Goal: Navigation & Orientation: Find specific page/section

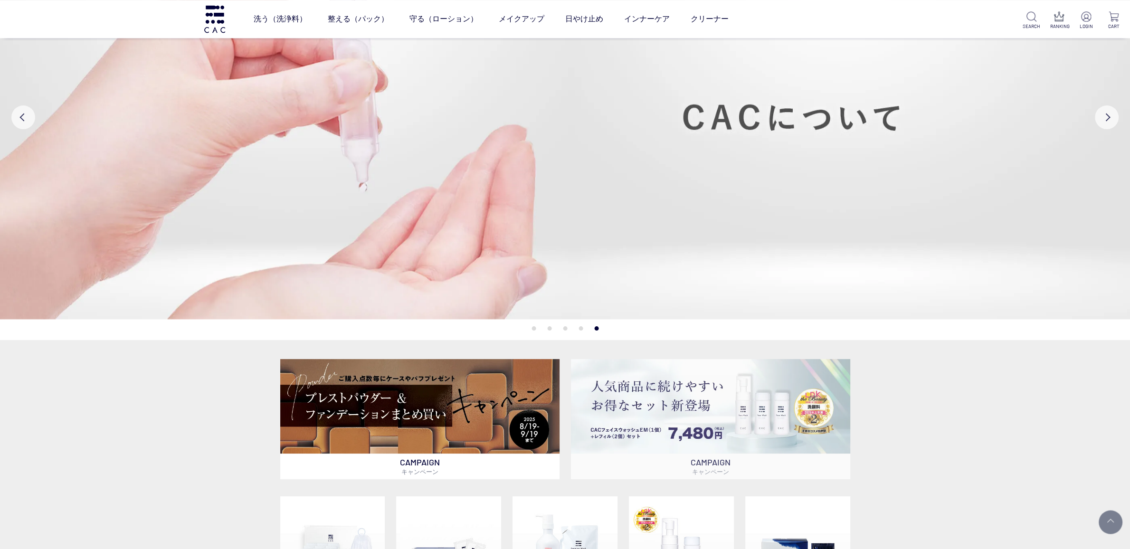
scroll to position [214, 0]
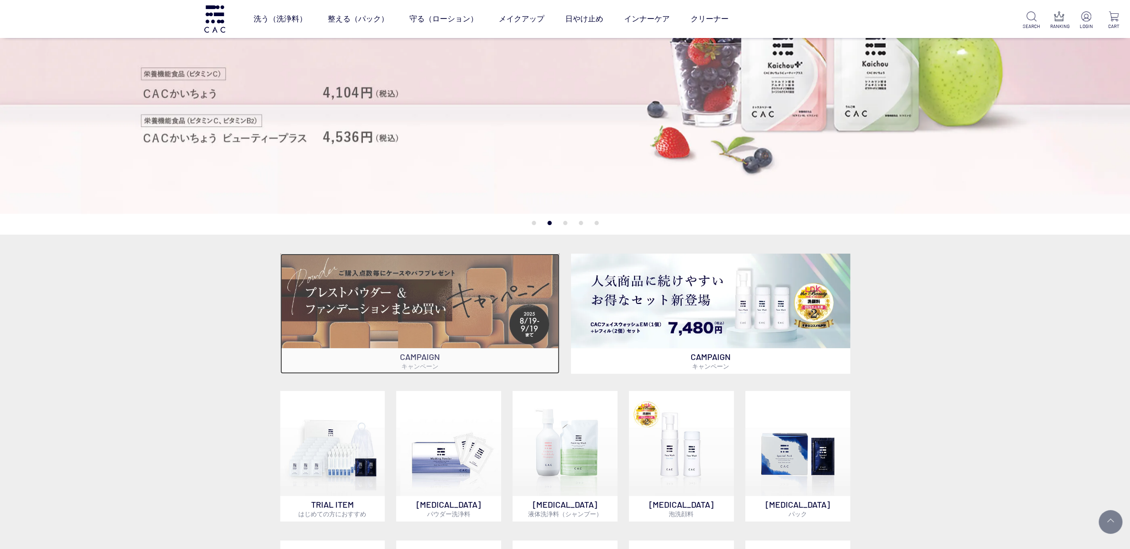
click at [386, 320] on img at bounding box center [419, 301] width 279 height 95
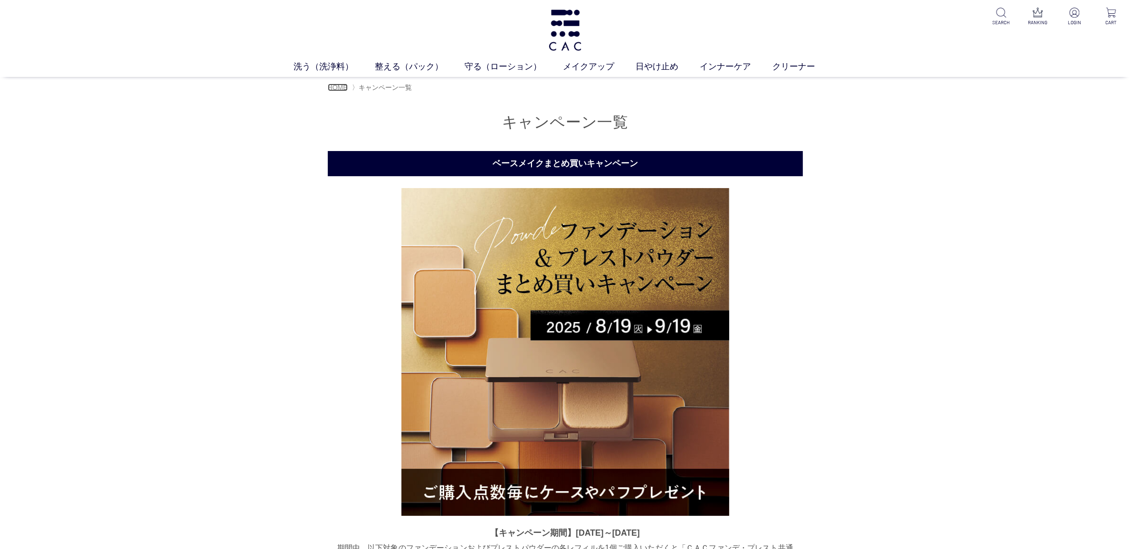
click at [341, 88] on span "HOME" at bounding box center [338, 88] width 20 height 8
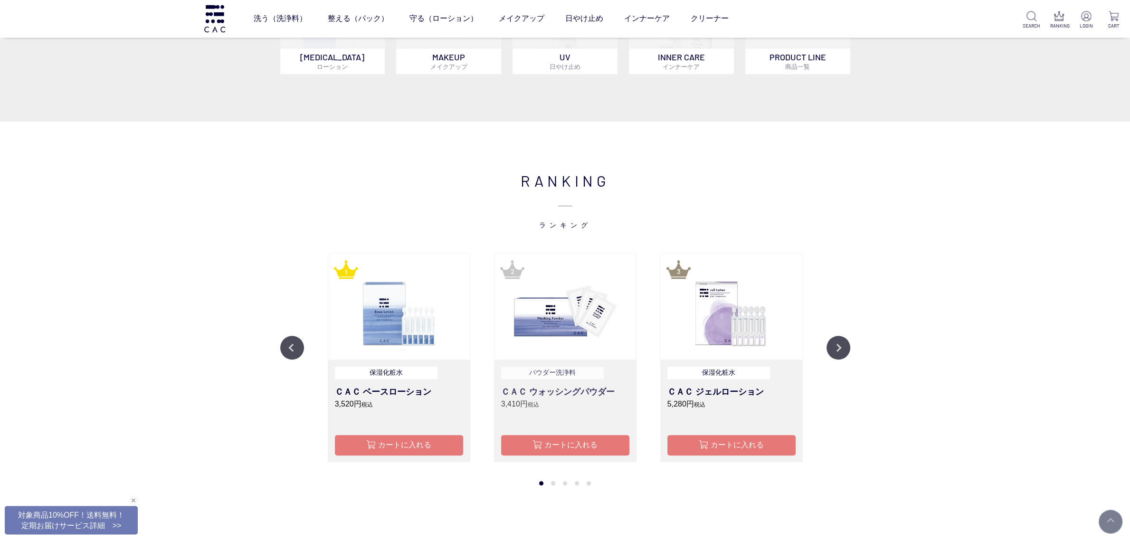
scroll to position [855, 0]
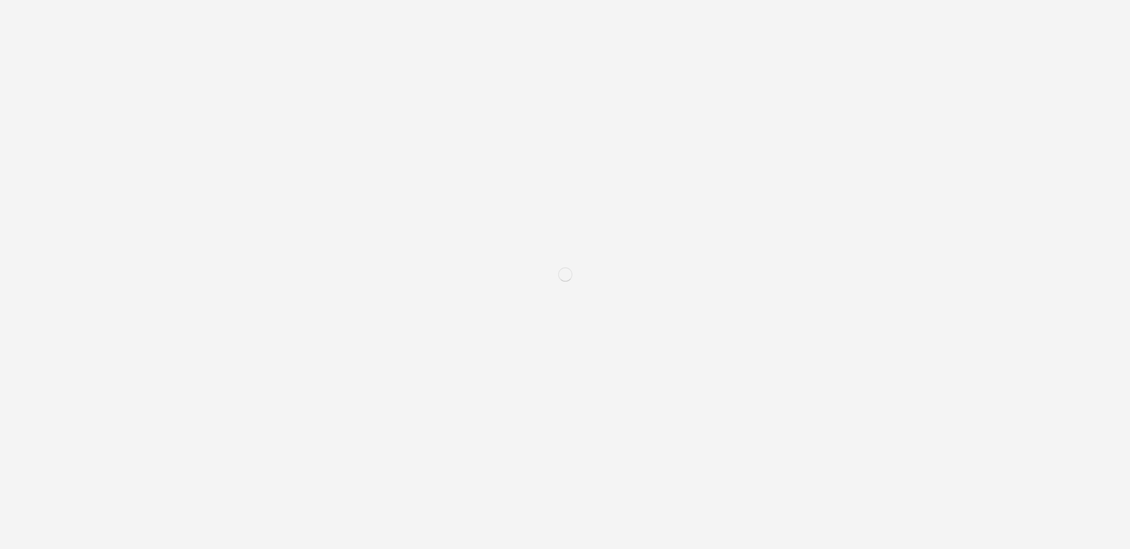
scroll to position [214, 0]
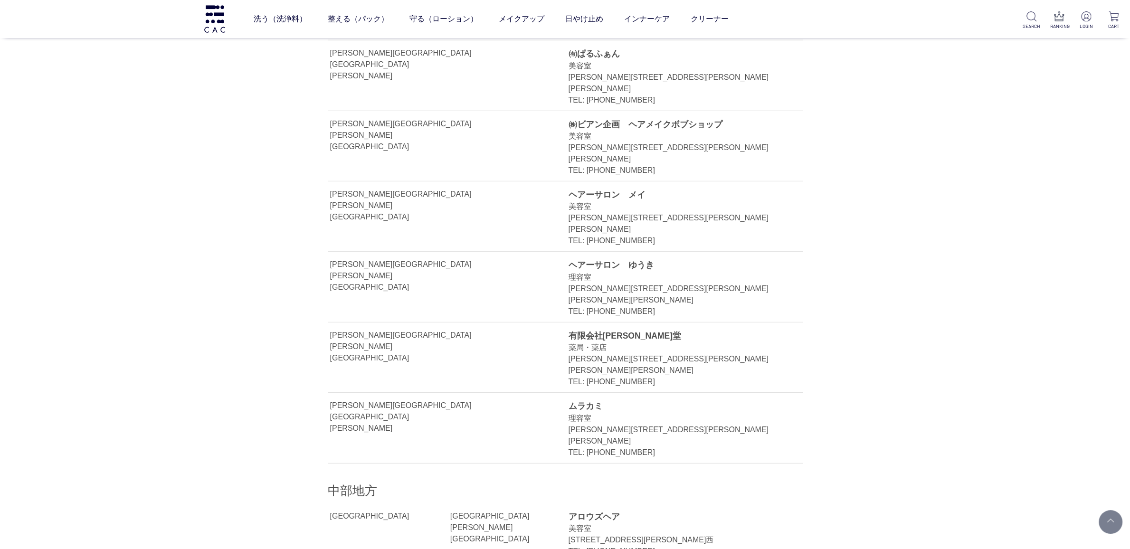
scroll to position [7803, 0]
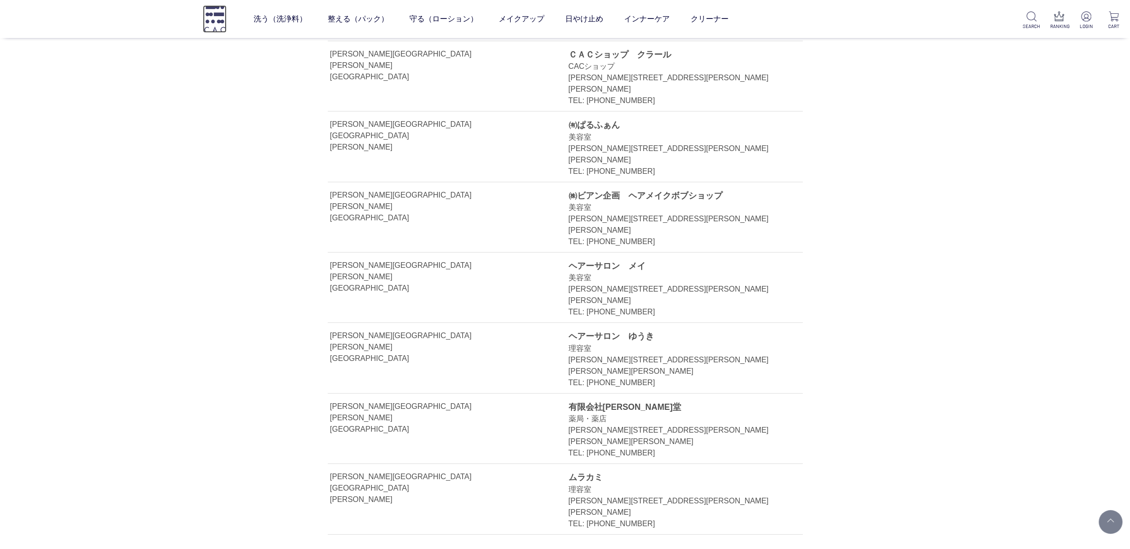
click at [211, 24] on img at bounding box center [215, 18] width 24 height 27
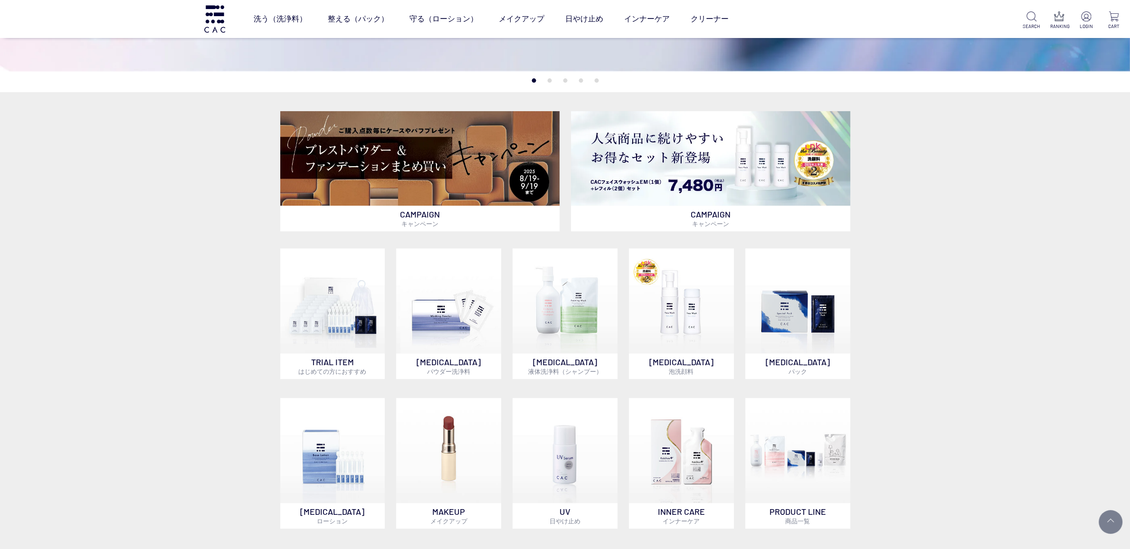
scroll to position [499, 0]
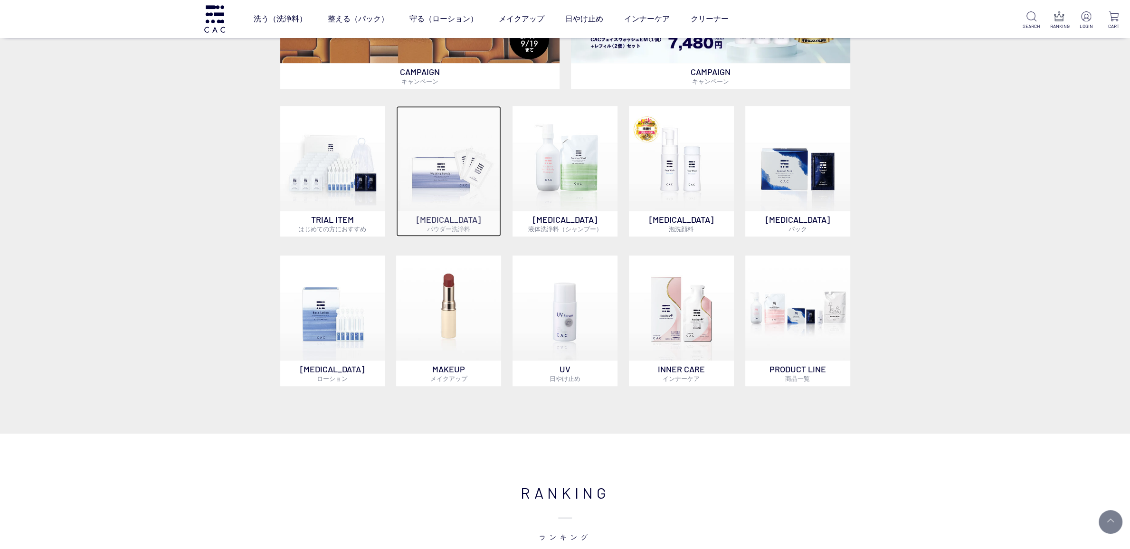
click at [454, 177] on img at bounding box center [448, 158] width 105 height 105
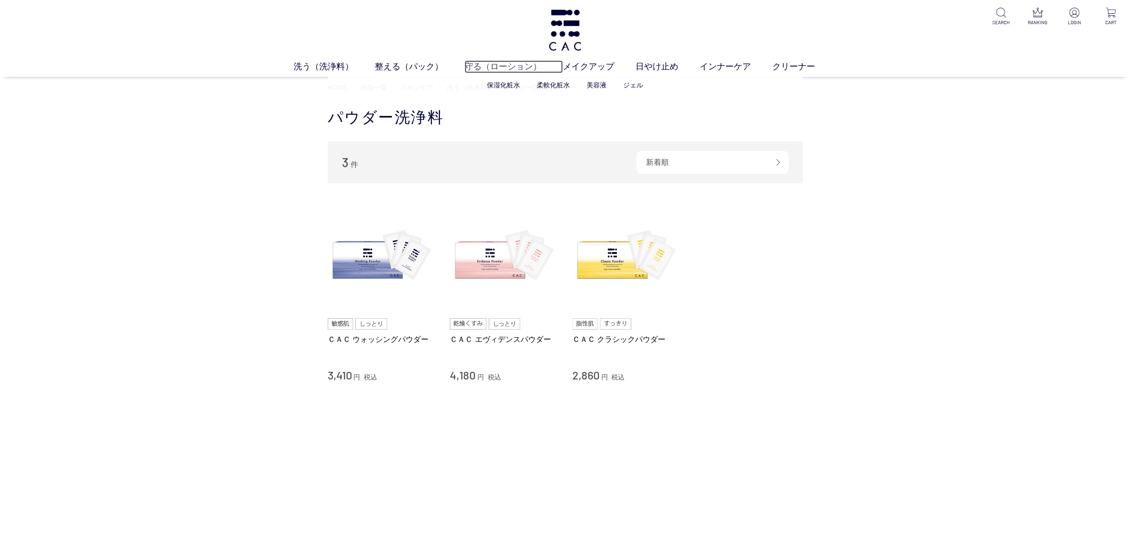
click at [520, 65] on link "守る（ローション）" at bounding box center [514, 66] width 98 height 13
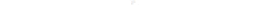
scroll to position [285, 0]
